Goal: Check status

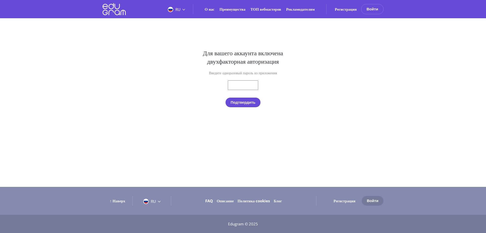
type input "[EMAIL_ADDRESS][DOMAIN_NAME]"
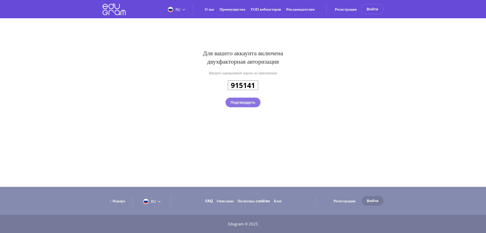
type input "915141"
click at [251, 107] on button "Подтвердить" at bounding box center [243, 102] width 35 height 10
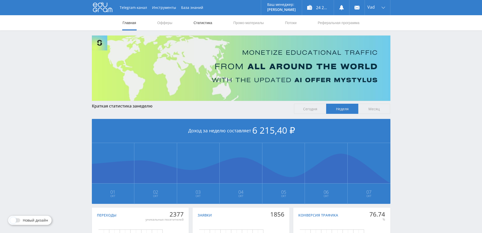
click at [202, 23] on link "Статистика" at bounding box center [203, 22] width 20 height 15
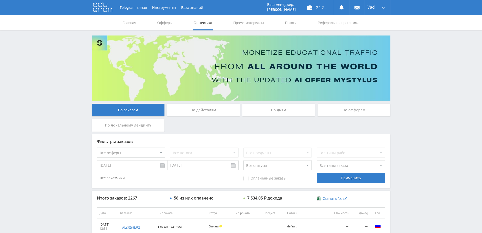
click at [277, 109] on div "По дням" at bounding box center [278, 110] width 73 height 13
click at [0, 0] on input "По дням" at bounding box center [0, 0] width 0 height 0
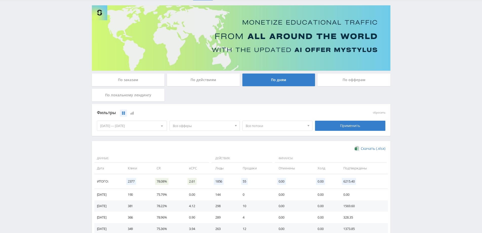
scroll to position [99, 0]
